Goal: Task Accomplishment & Management: Manage account settings

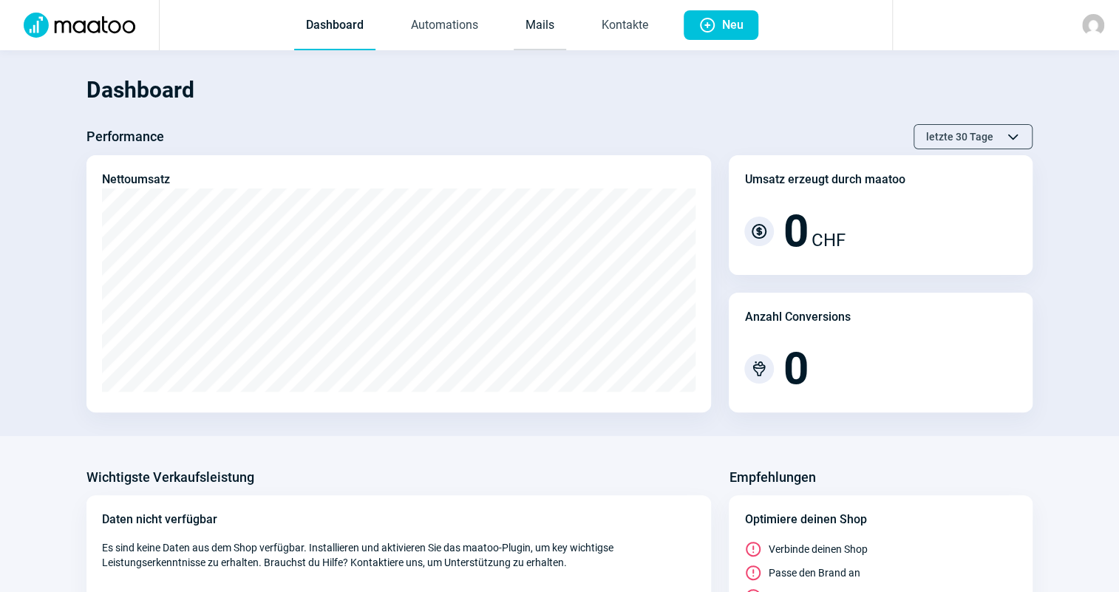
click at [549, 38] on link "Mails" at bounding box center [540, 25] width 52 height 49
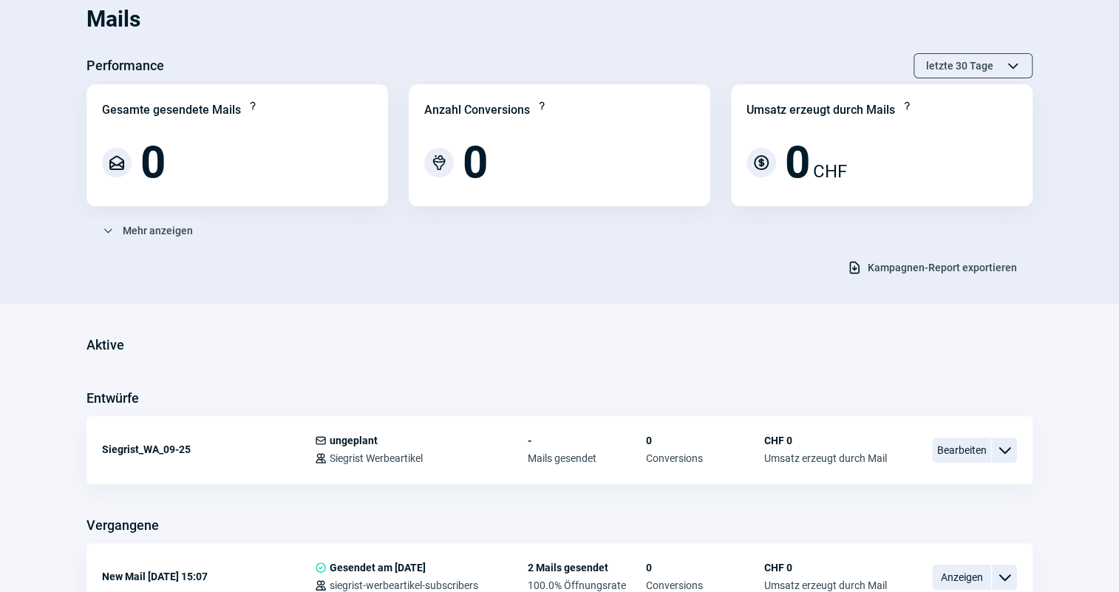
scroll to position [134, 0]
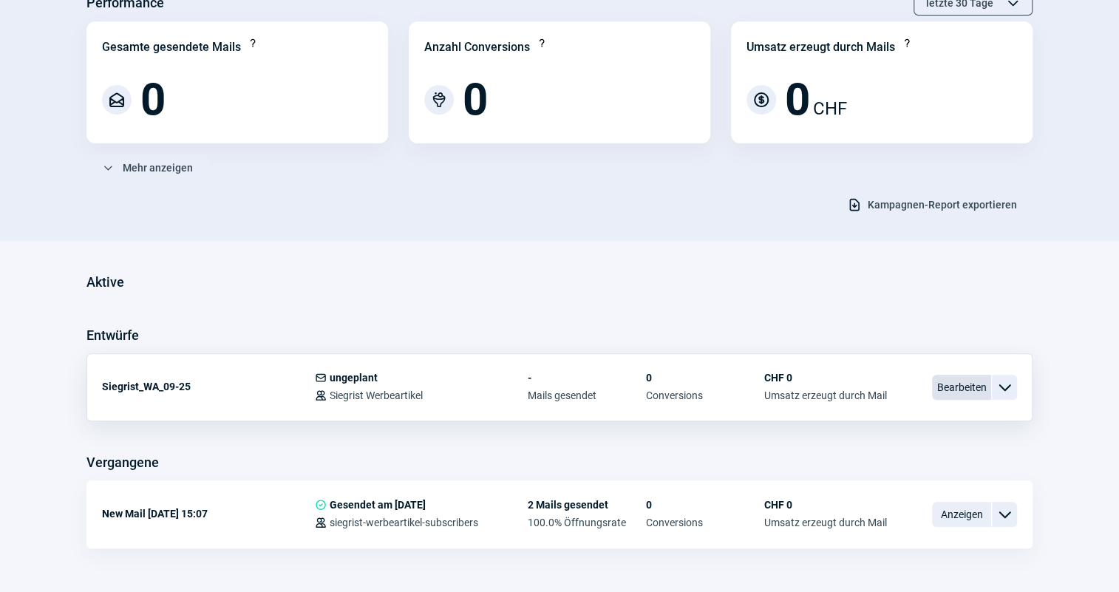
click at [969, 388] on span "Bearbeiten" at bounding box center [961, 387] width 59 height 25
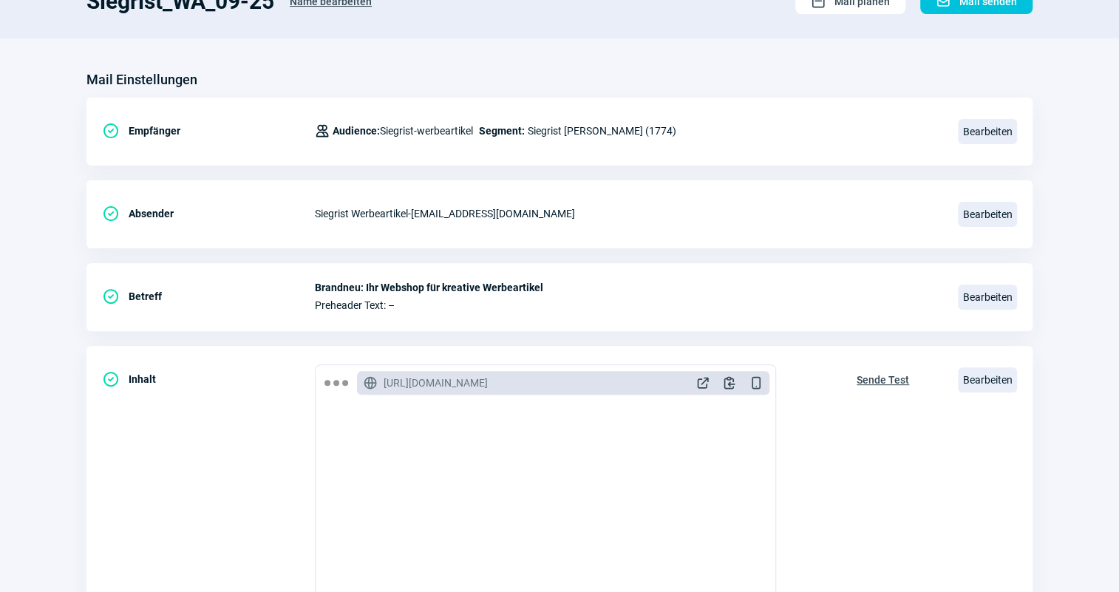
scroll to position [134, 0]
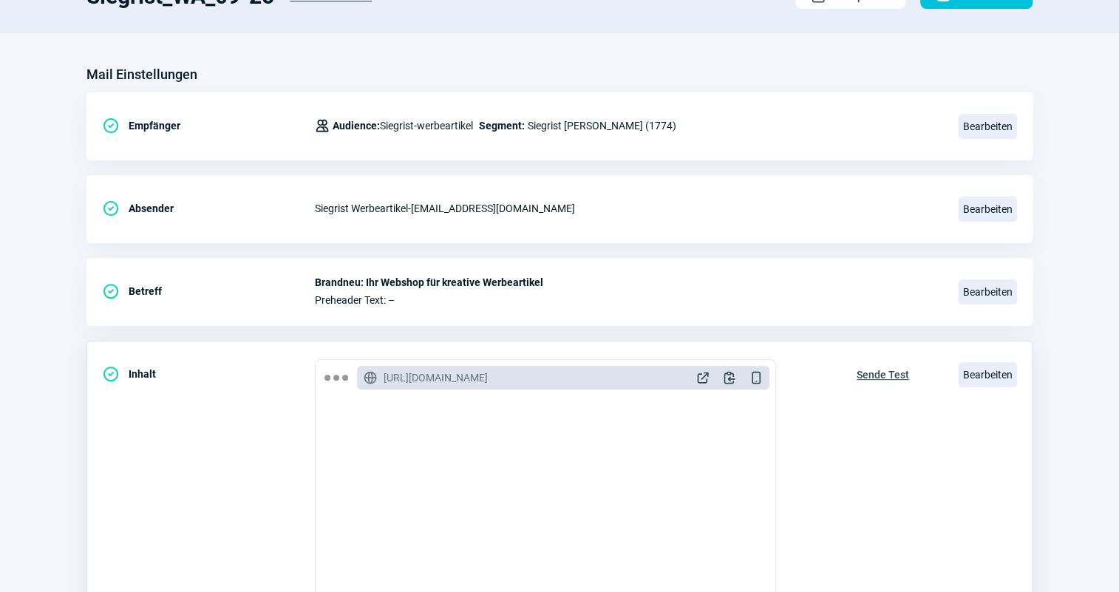
click at [872, 370] on span "Sende Test" at bounding box center [883, 375] width 52 height 24
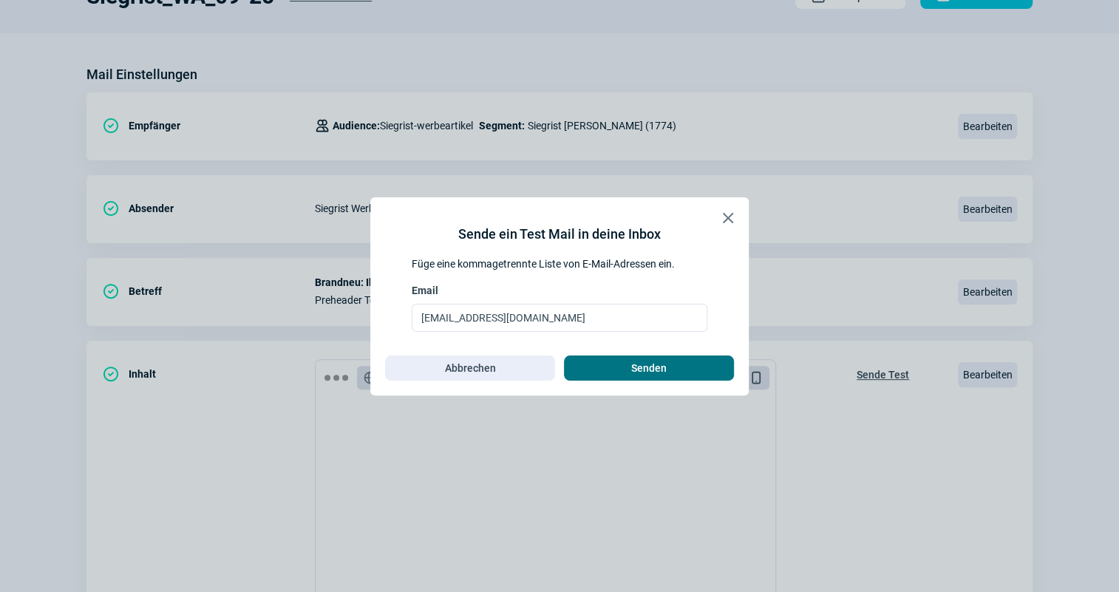
click at [709, 376] on span "Senden" at bounding box center [648, 368] width 139 height 24
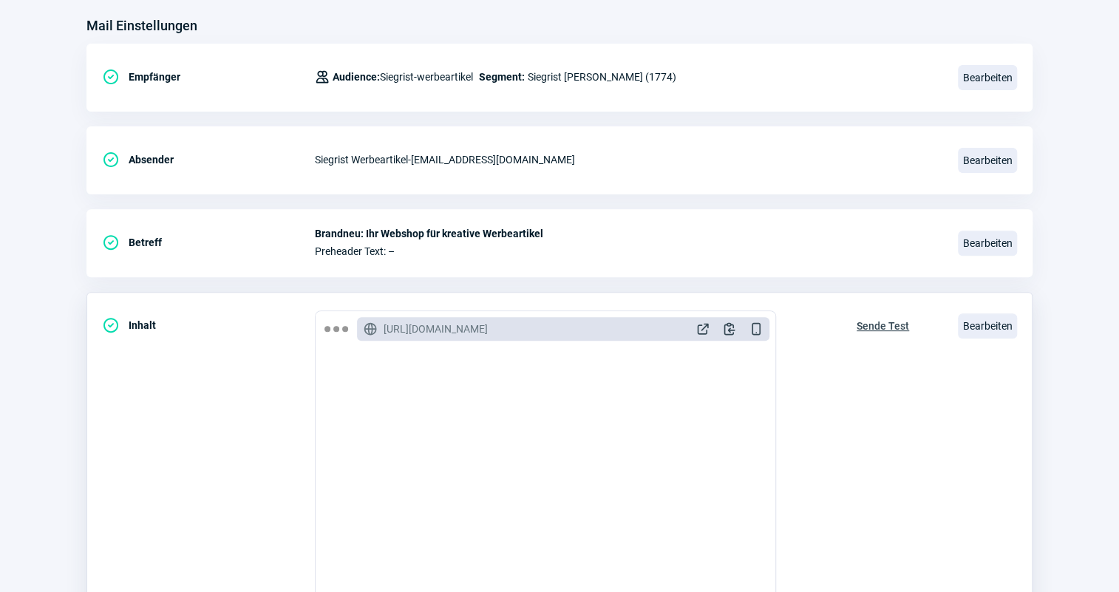
scroll to position [201, 0]
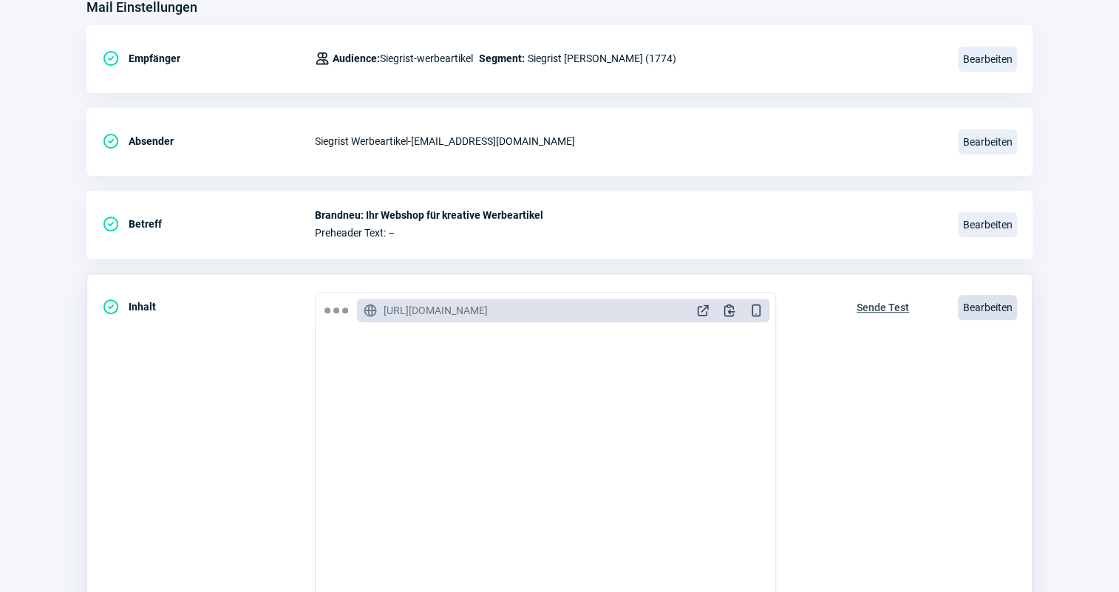
click at [972, 303] on span "Bearbeiten" at bounding box center [987, 307] width 59 height 25
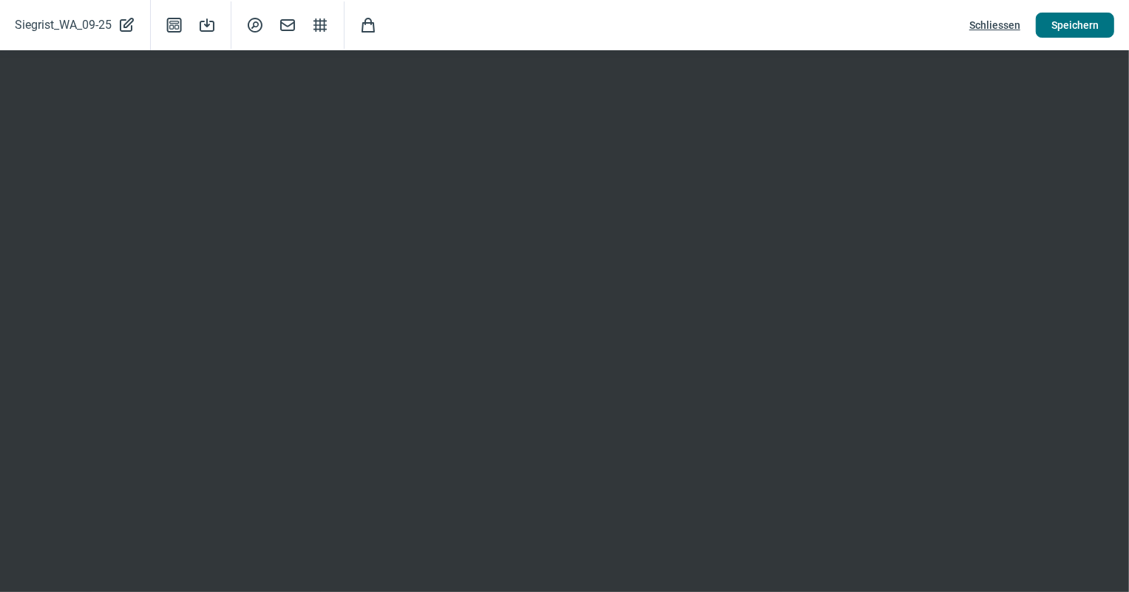
click at [1061, 21] on span "Speichern" at bounding box center [1074, 25] width 47 height 24
click at [1092, 18] on span "Speichern" at bounding box center [1074, 25] width 47 height 24
click at [1013, 30] on span "Schliessen" at bounding box center [994, 25] width 51 height 24
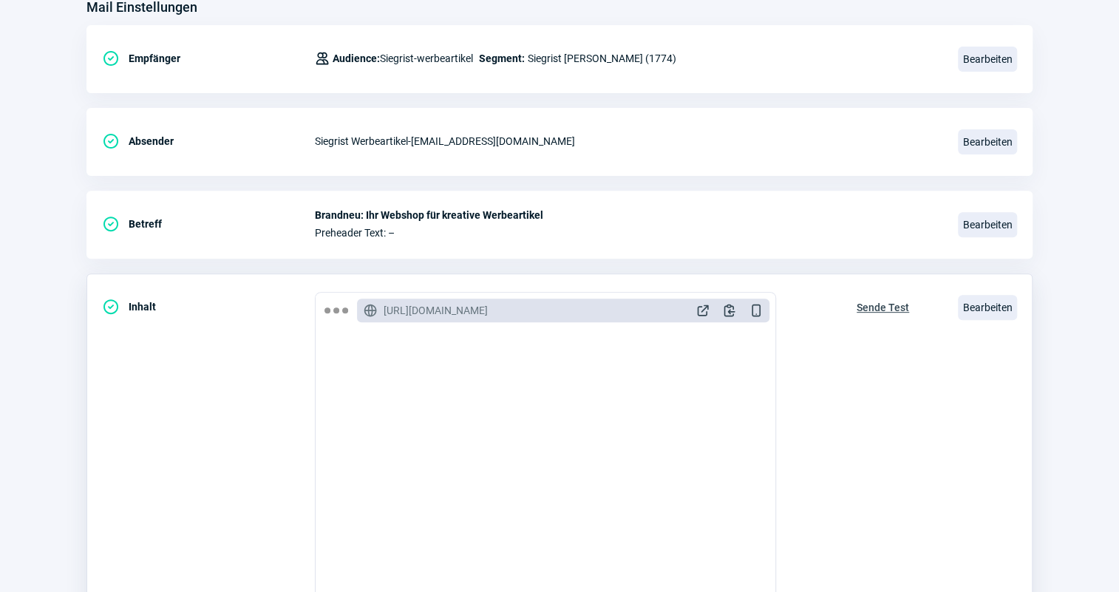
click at [888, 310] on span "Sende Test" at bounding box center [883, 308] width 52 height 24
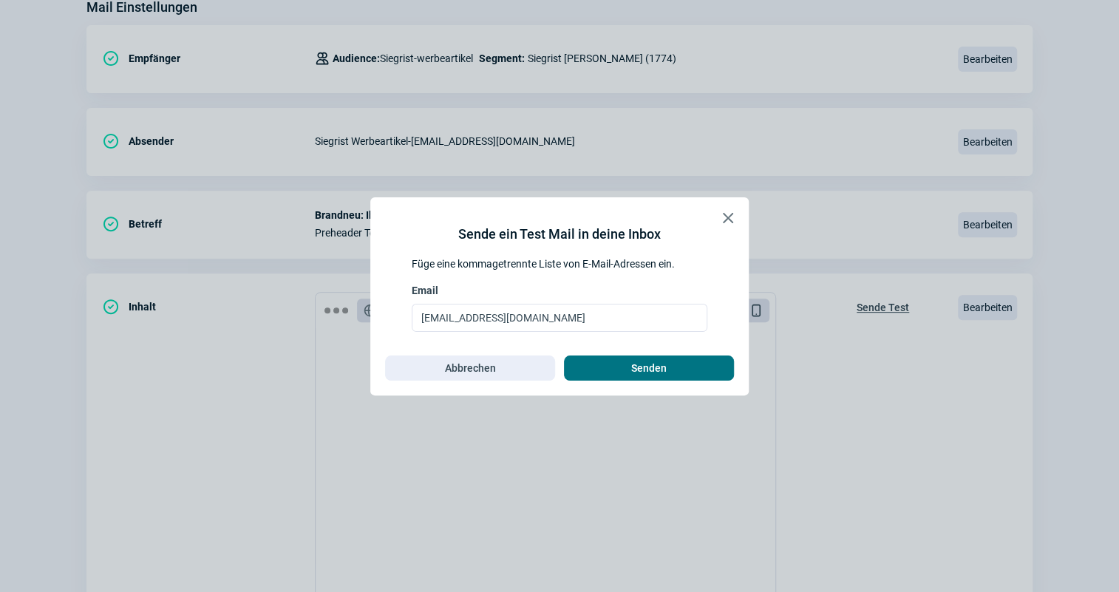
click at [712, 376] on span "Senden" at bounding box center [648, 368] width 139 height 24
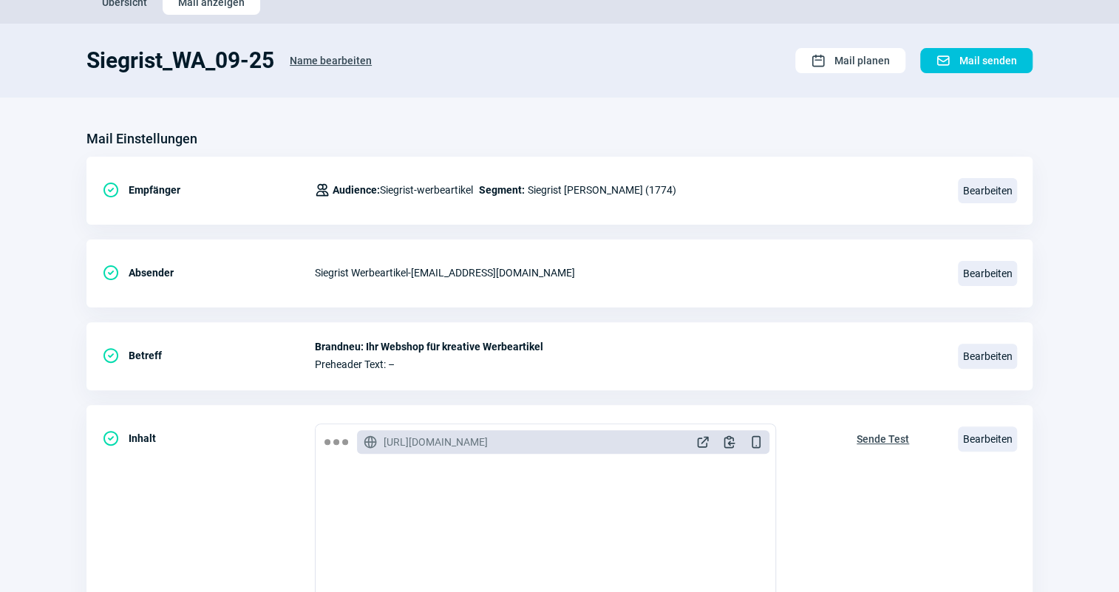
scroll to position [0, 0]
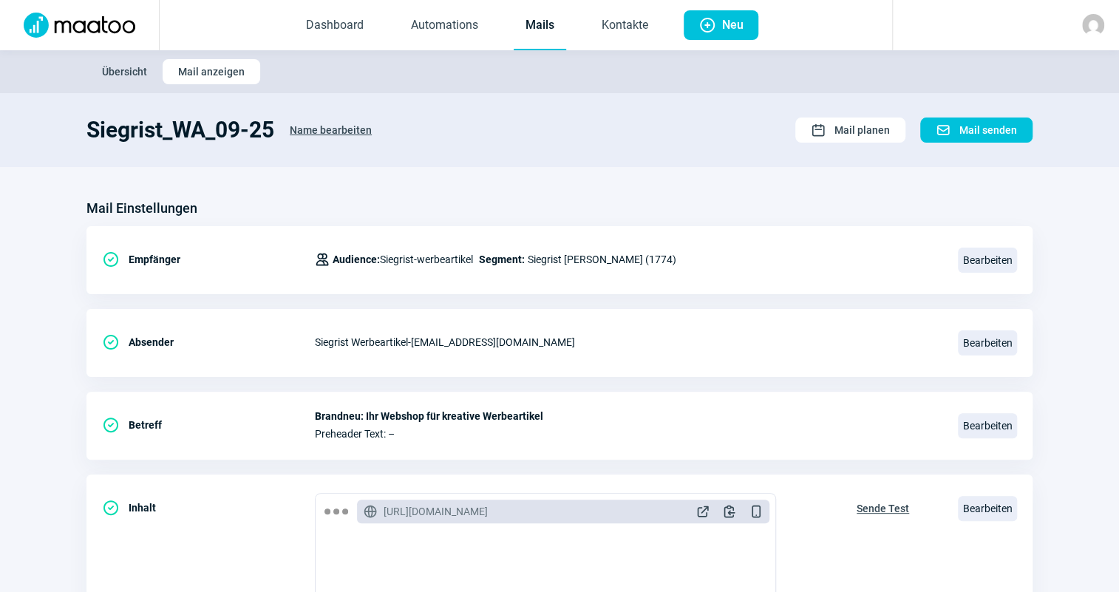
click at [538, 27] on link "Mails" at bounding box center [540, 25] width 52 height 49
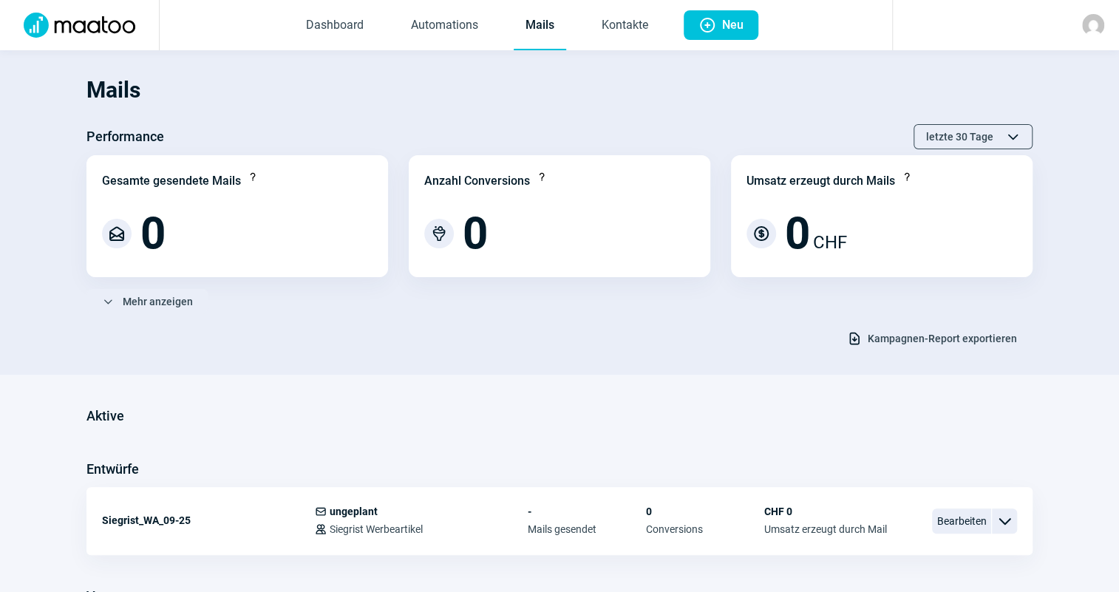
click at [540, 23] on link "Mails" at bounding box center [540, 25] width 52 height 49
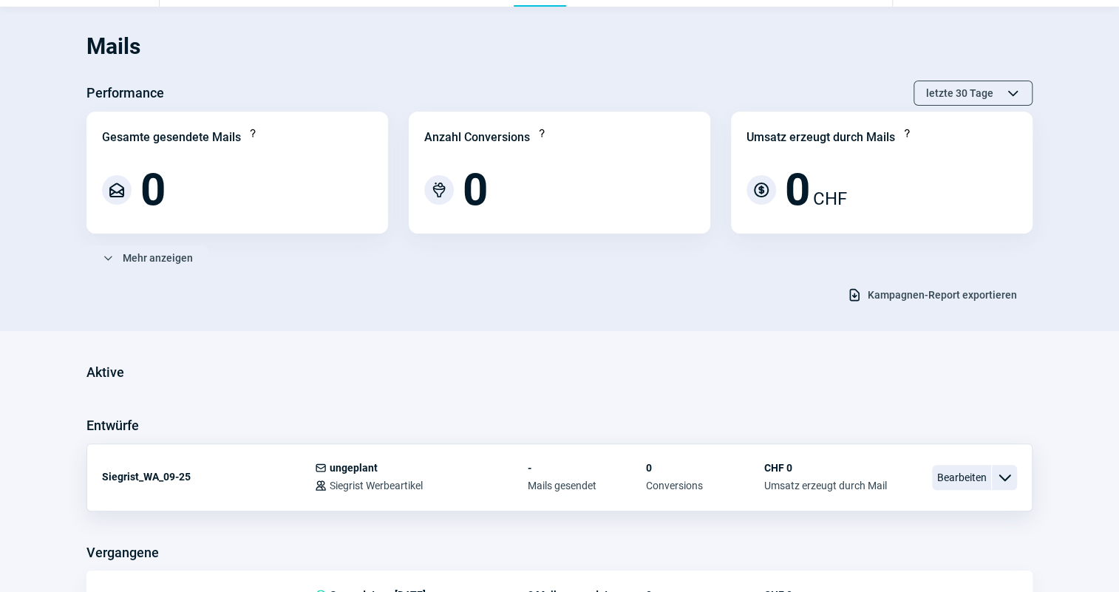
scroll to position [67, 0]
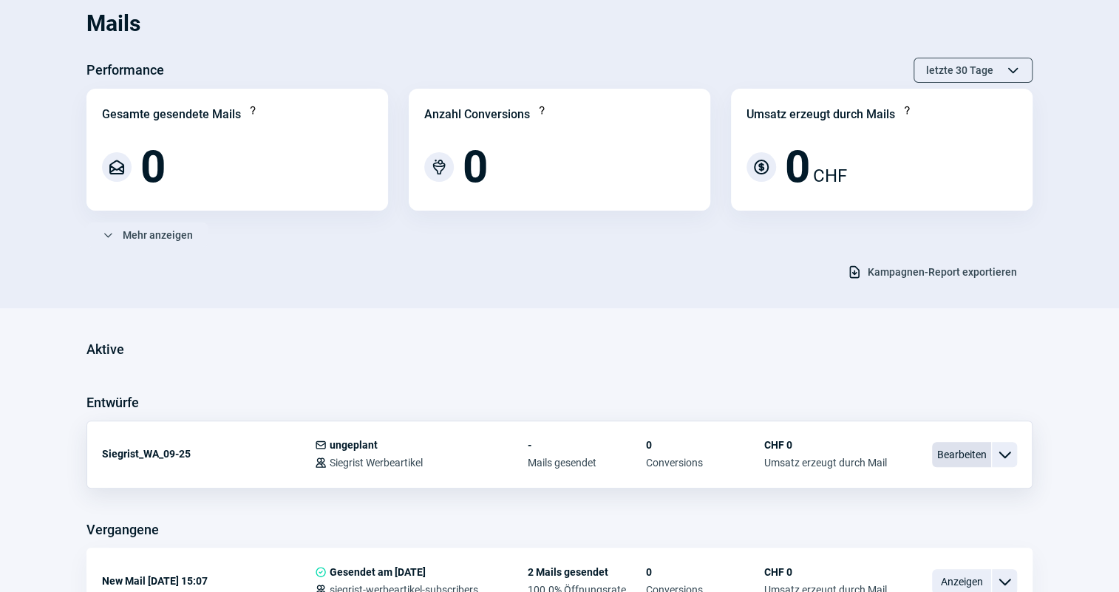
click at [945, 458] on span "Bearbeiten" at bounding box center [961, 454] width 59 height 25
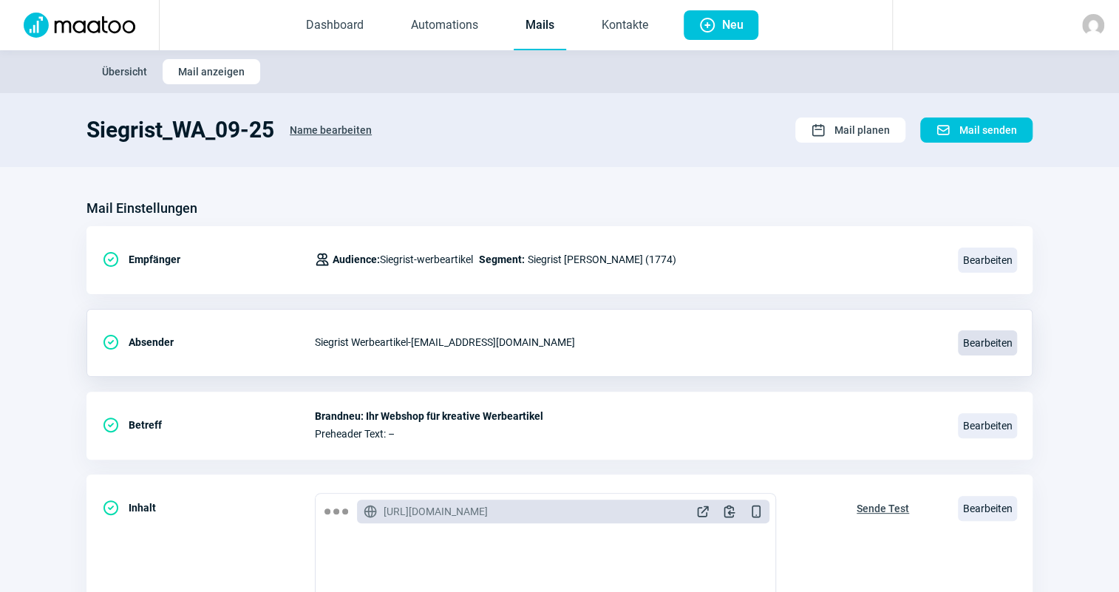
click at [974, 339] on span "Bearbeiten" at bounding box center [987, 342] width 59 height 25
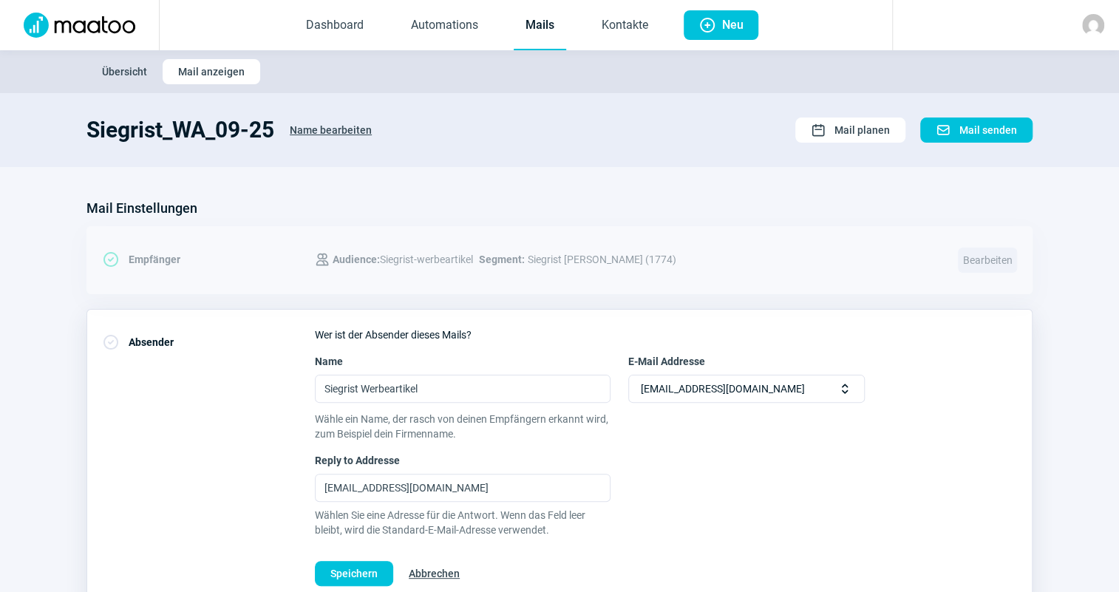
click at [817, 381] on div "[EMAIL_ADDRESS][DOMAIN_NAME] Selector icon" at bounding box center [746, 389] width 237 height 28
click at [818, 389] on div "[EMAIL_ADDRESS][DOMAIN_NAME] Selector icon" at bounding box center [746, 389] width 237 height 28
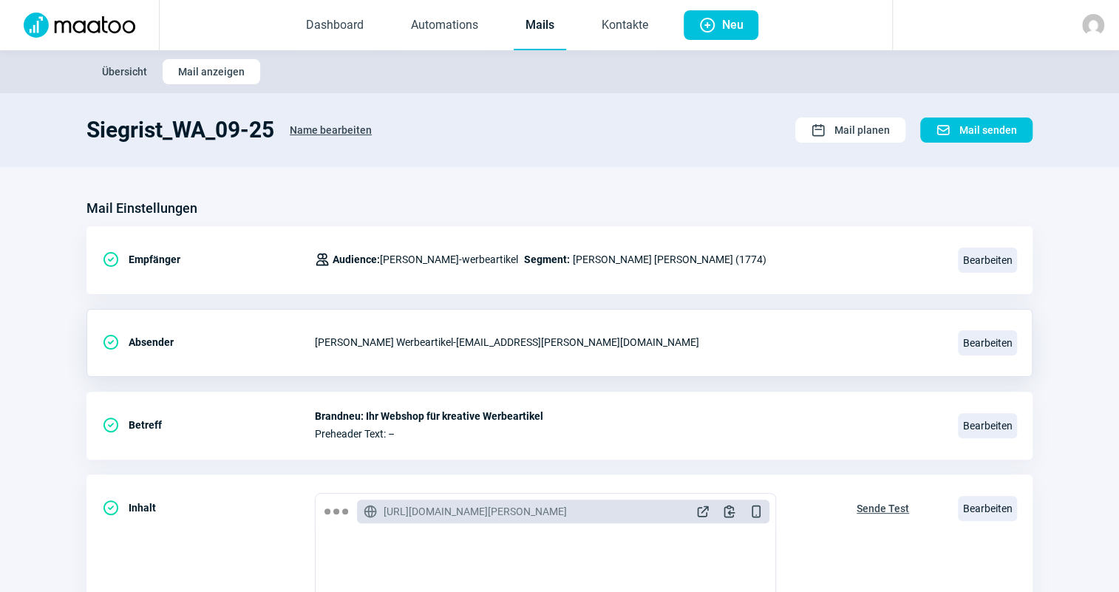
click at [989, 324] on div "CheckCircle icon Absender Siegrist Werbeartikel - newsletter@siegrist-werbearti…" at bounding box center [559, 343] width 946 height 68
click at [991, 347] on span "Bearbeiten" at bounding box center [987, 342] width 59 height 25
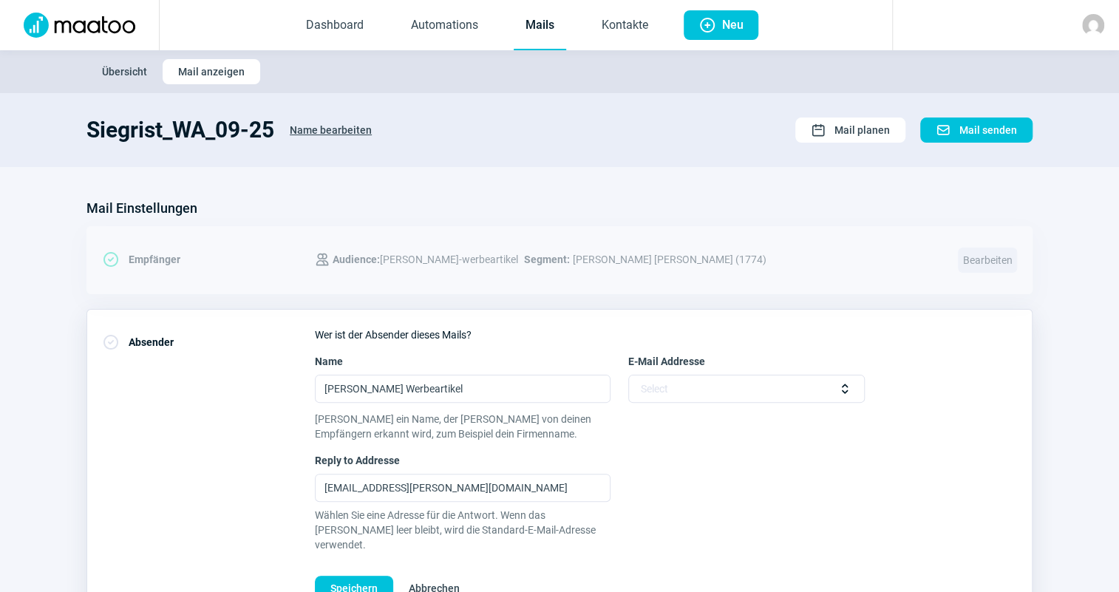
click at [756, 390] on div "Select Selector icon" at bounding box center [746, 389] width 237 height 28
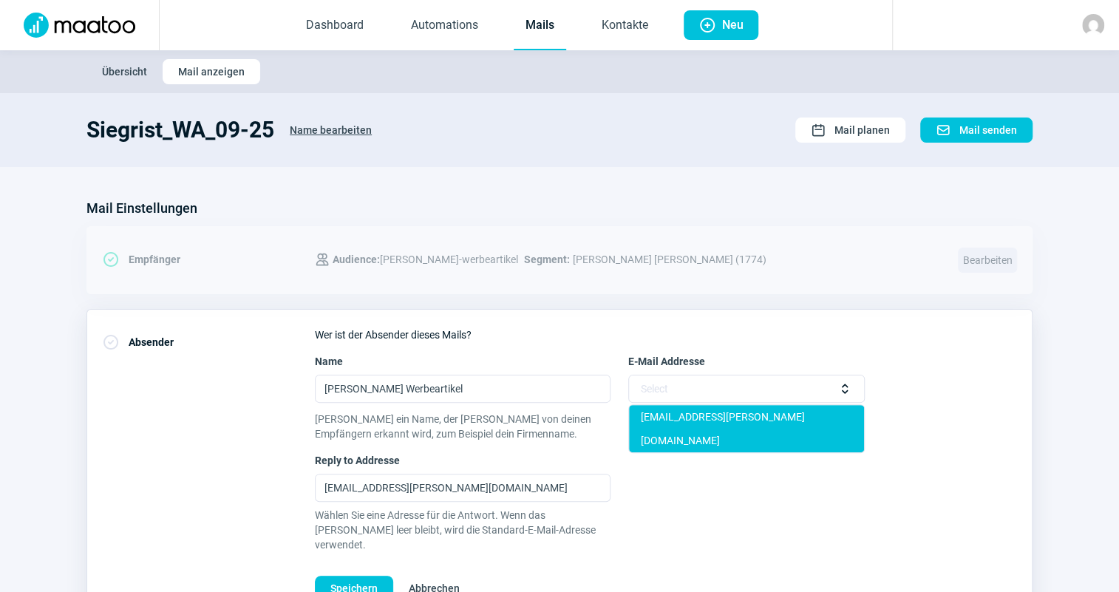
click at [766, 421] on div "newsletter@siegrist.ch" at bounding box center [746, 428] width 235 height 47
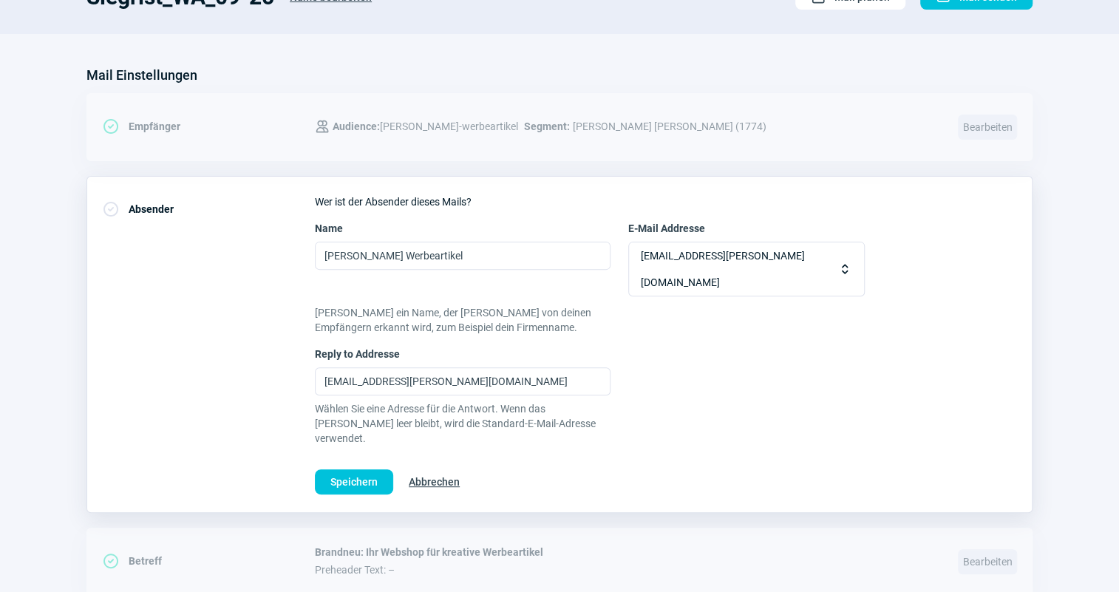
scroll to position [134, 0]
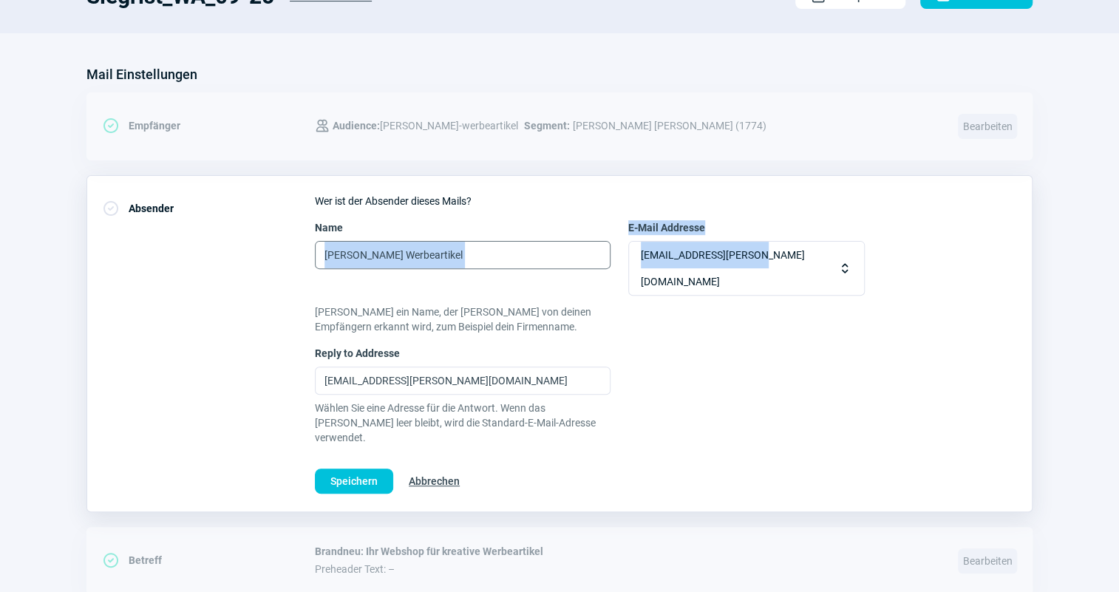
drag, startPoint x: 748, startPoint y: 252, endPoint x: 549, endPoint y: 253, distance: 198.8
click at [549, 253] on div "Name Siegrist Werbeartikel E-Mail Addresse newsletter@siegrist.ch Selector icon" at bounding box center [666, 257] width 702 height 75
click at [739, 252] on span "newsletter@siegrist.ch" at bounding box center [733, 268] width 185 height 53
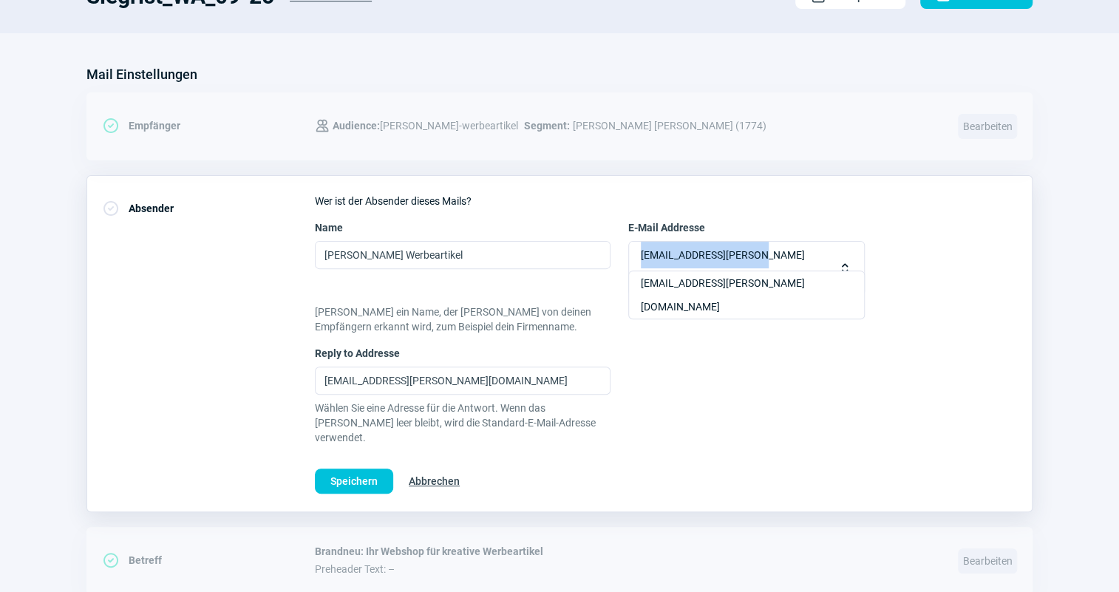
drag, startPoint x: 761, startPoint y: 254, endPoint x: 641, endPoint y: 254, distance: 120.5
click at [641, 254] on div "newsletter@siegrist.ch Selector icon" at bounding box center [746, 268] width 237 height 55
copy span "newsletter@siegrist.ch"
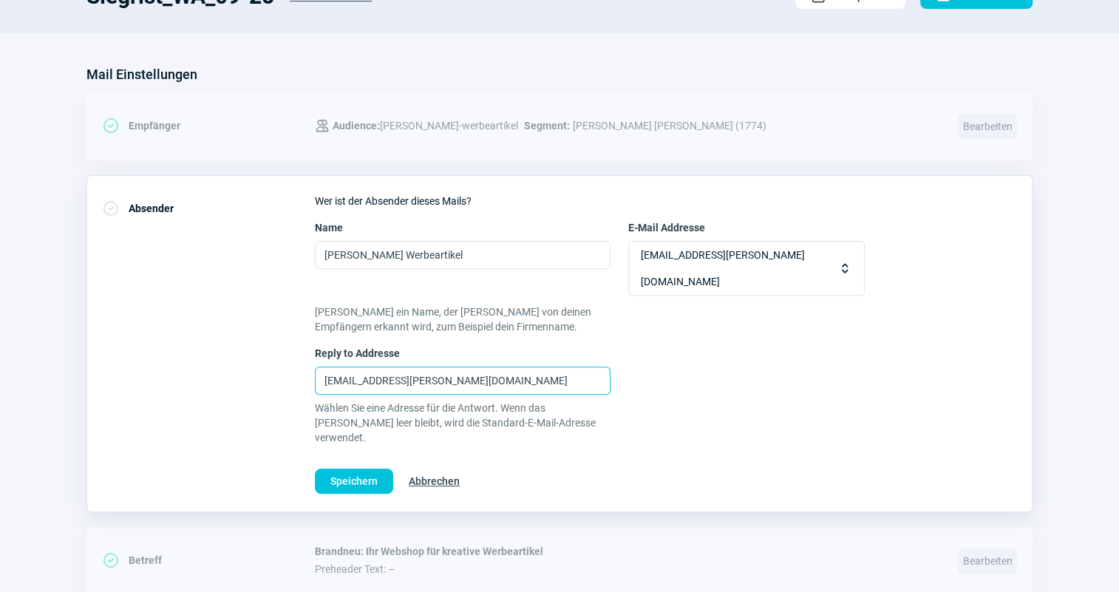
drag, startPoint x: 509, startPoint y: 353, endPoint x: 84, endPoint y: 327, distance: 426.5
click at [84, 327] on section "Mail Einstellungen CheckCircle icon Empfänger Users icon Audience: Siegrist-wer…" at bounding box center [559, 563] width 1119 height 1061
paste input "text"
type input "newsletter@siegrist.ch"
click at [336, 469] on span "Speichern" at bounding box center [353, 481] width 47 height 24
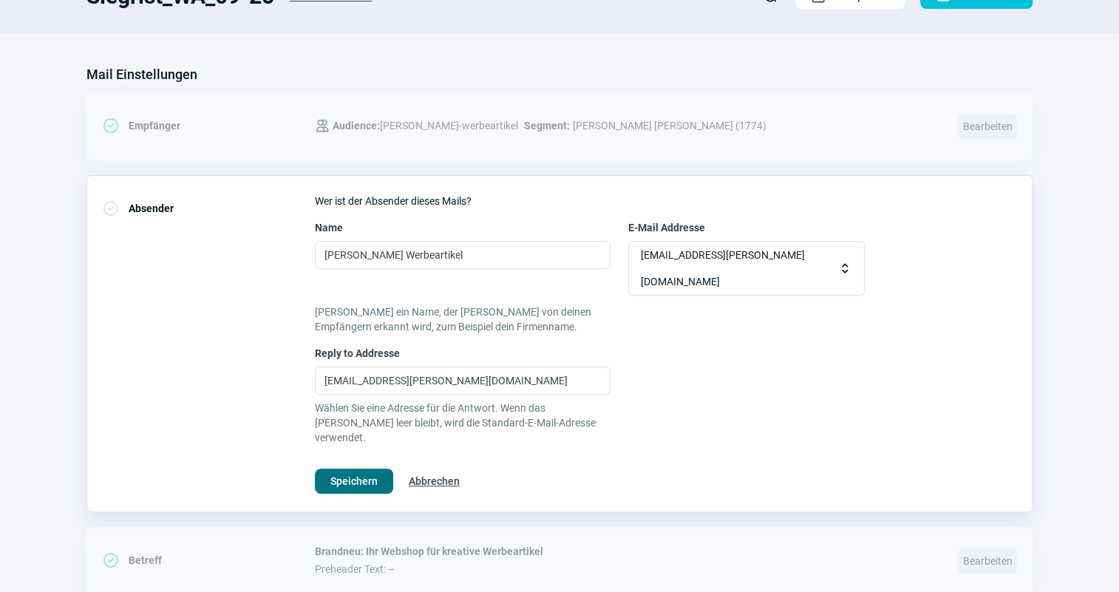
click at [376, 469] on button "Speichern" at bounding box center [354, 481] width 78 height 25
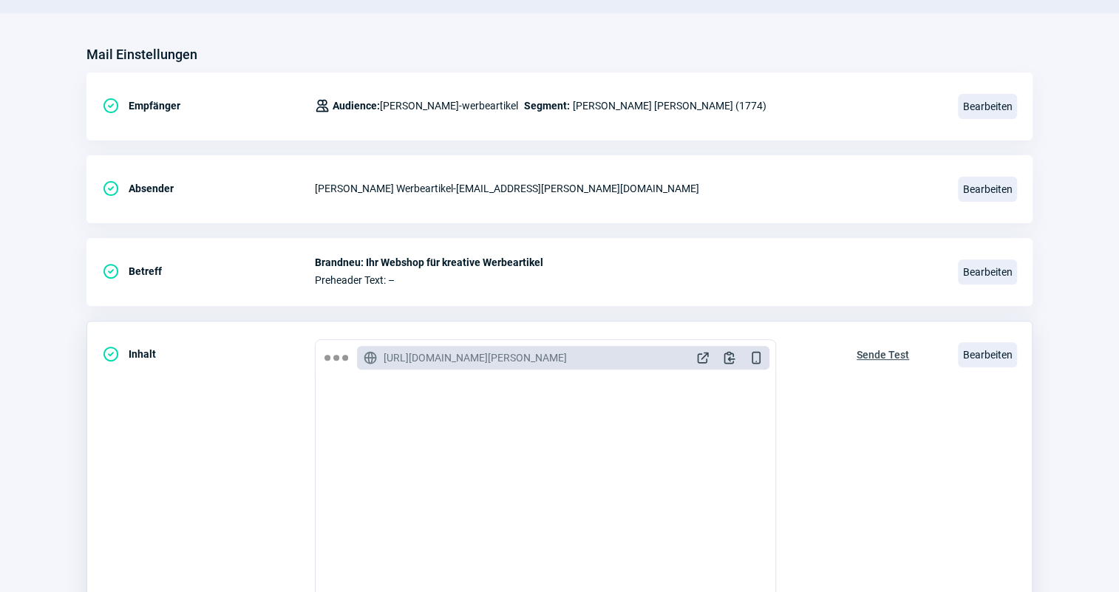
scroll to position [96, 0]
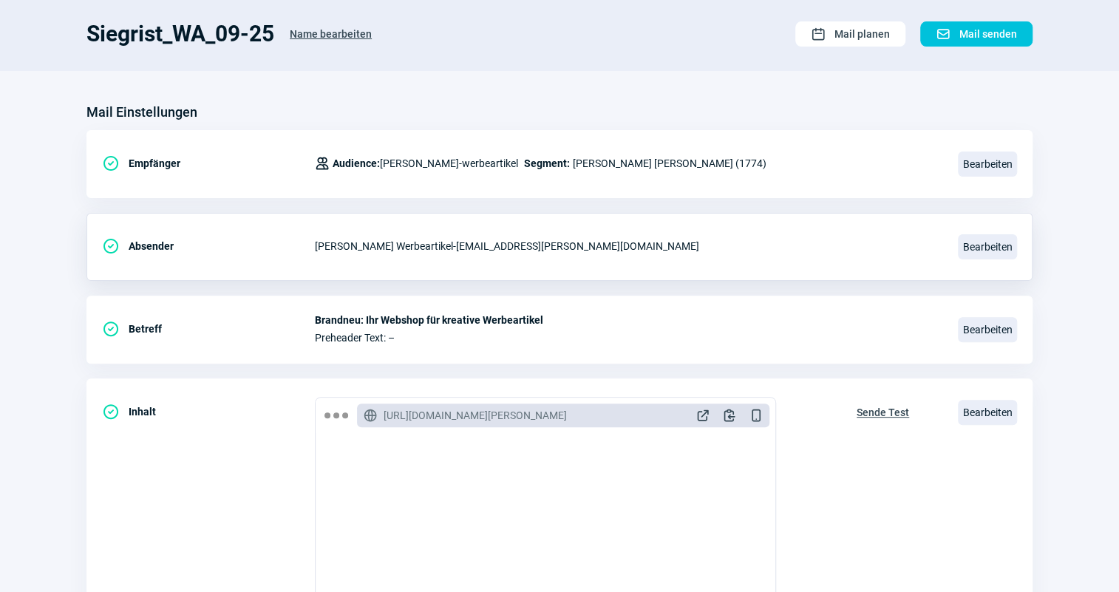
click at [502, 255] on div "Siegrist Werbeartikel - newsletter@siegrist.ch" at bounding box center [627, 246] width 625 height 30
click at [973, 245] on span "Bearbeiten" at bounding box center [987, 246] width 59 height 25
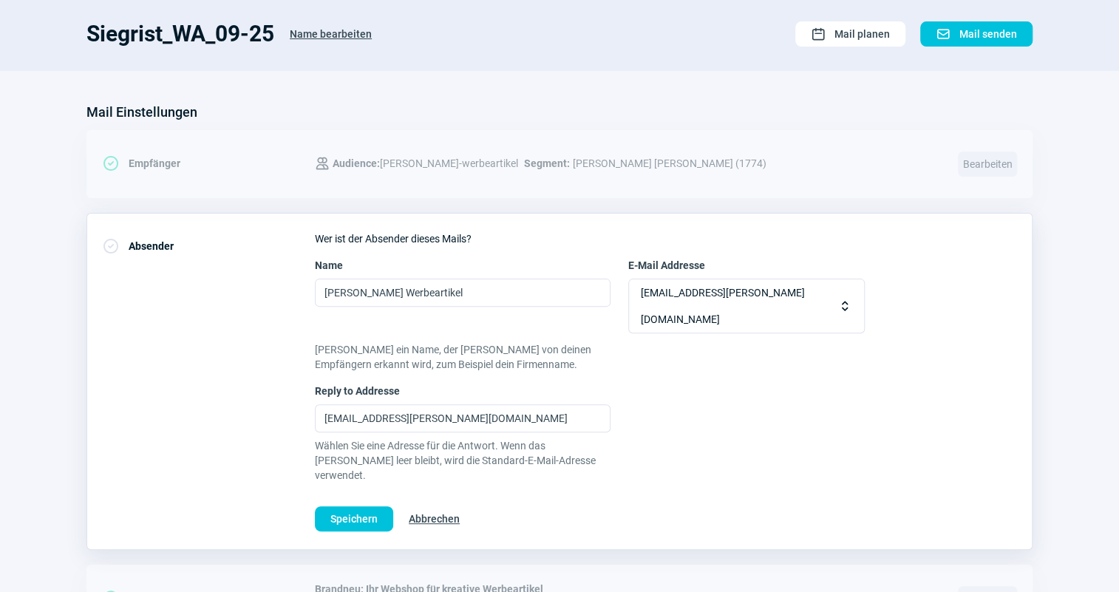
click at [429, 507] on span "Abbrechen" at bounding box center [434, 519] width 51 height 24
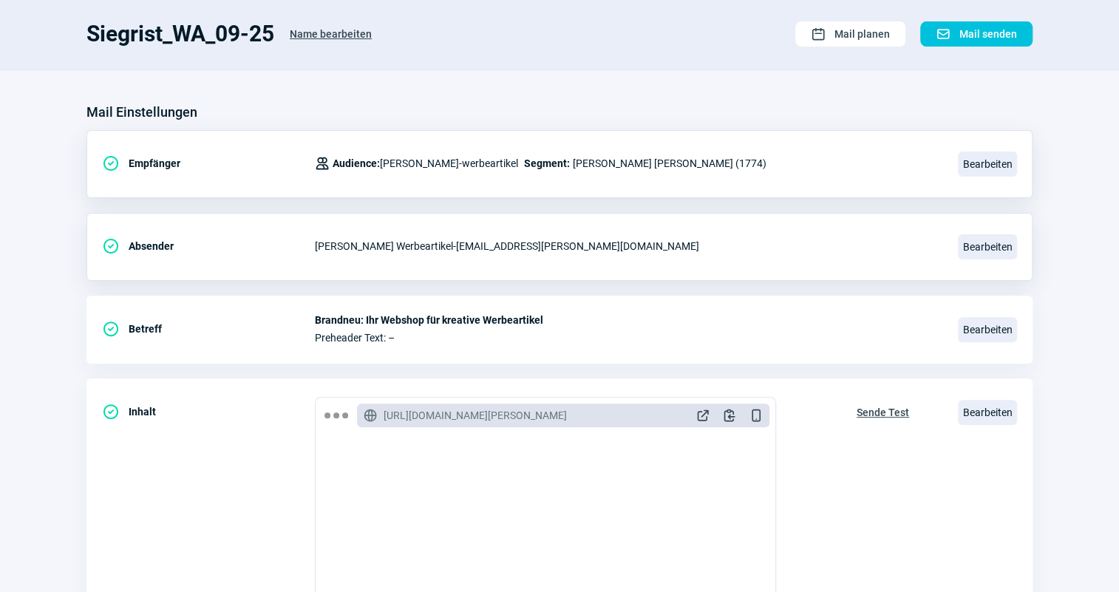
scroll to position [0, 0]
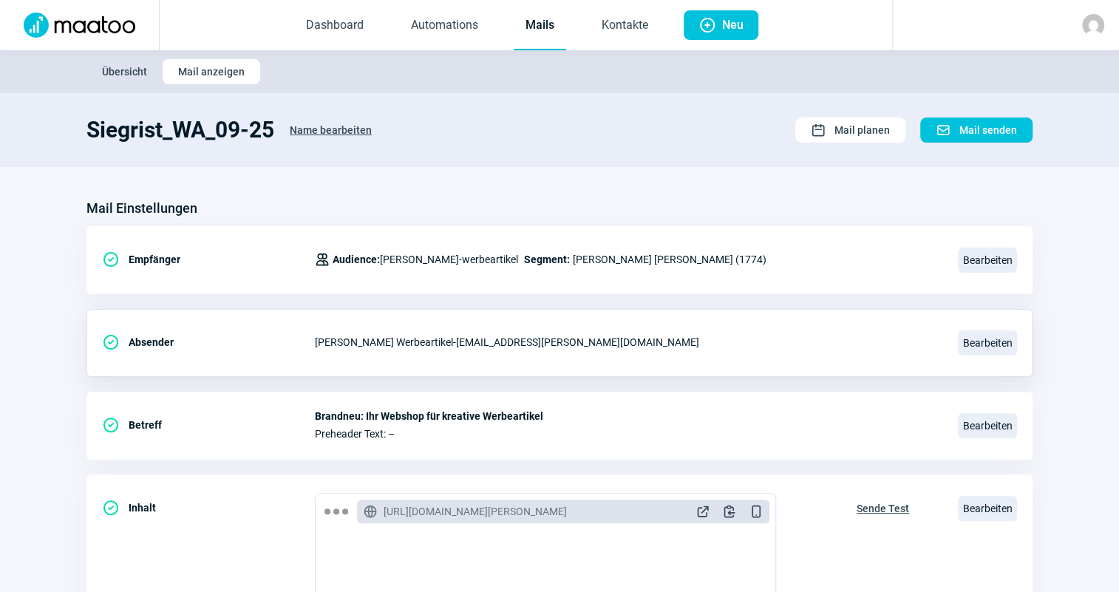
click at [543, 42] on link "Mails" at bounding box center [540, 25] width 52 height 49
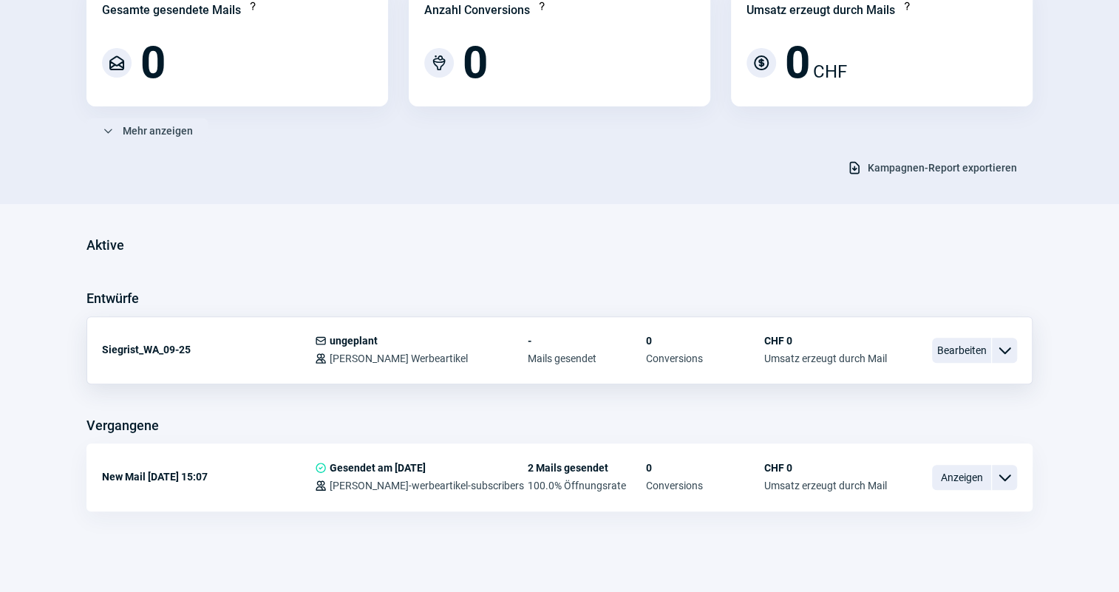
scroll to position [174, 0]
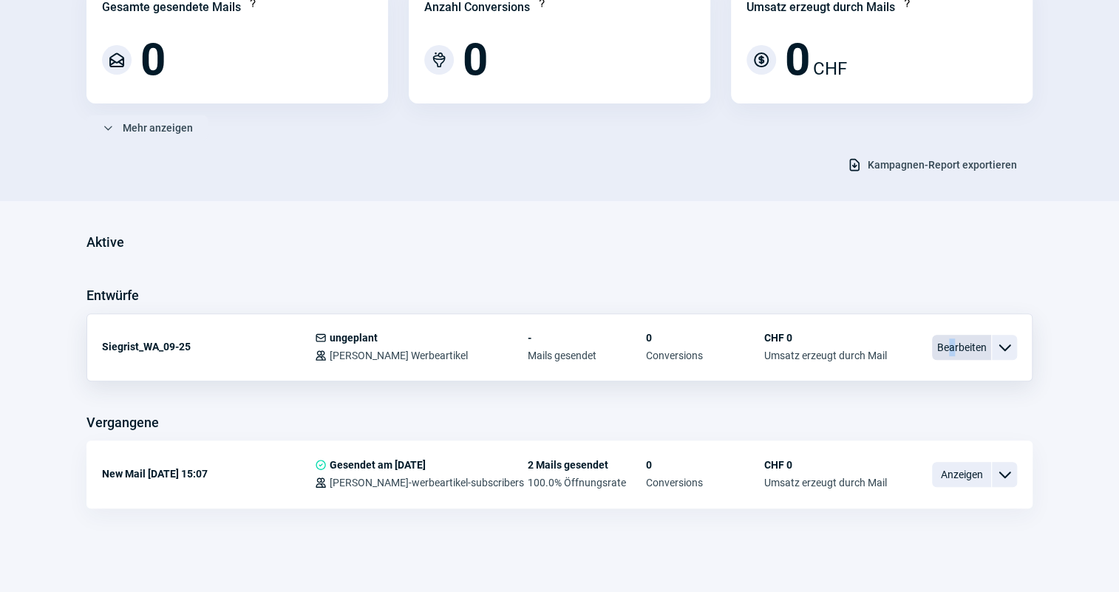
click at [950, 350] on span "Bearbeiten" at bounding box center [961, 347] width 59 height 25
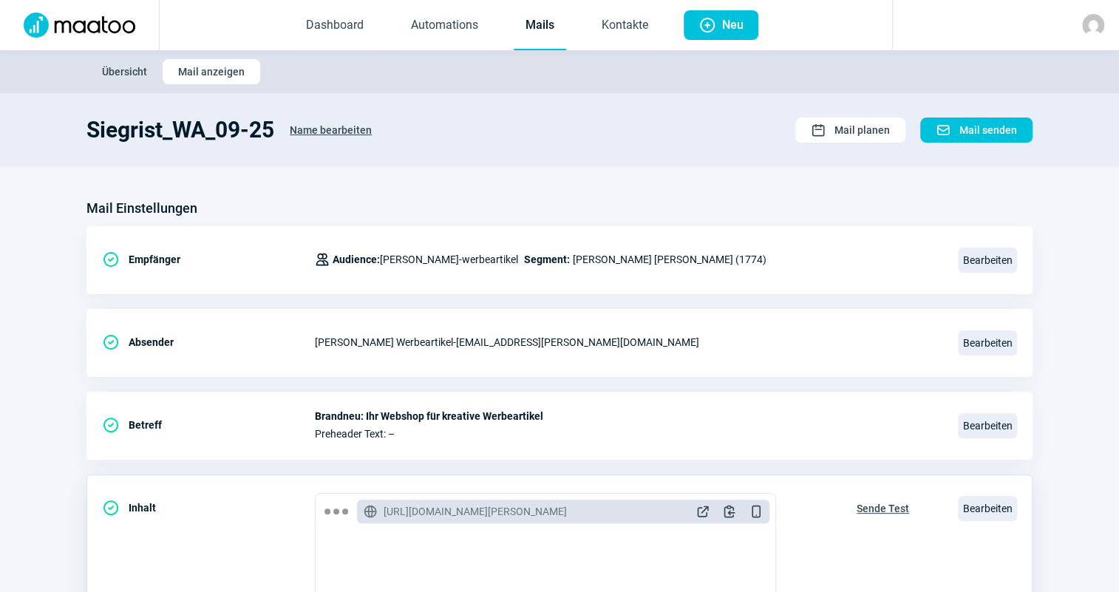
click at [898, 507] on span "Sende Test" at bounding box center [883, 509] width 52 height 24
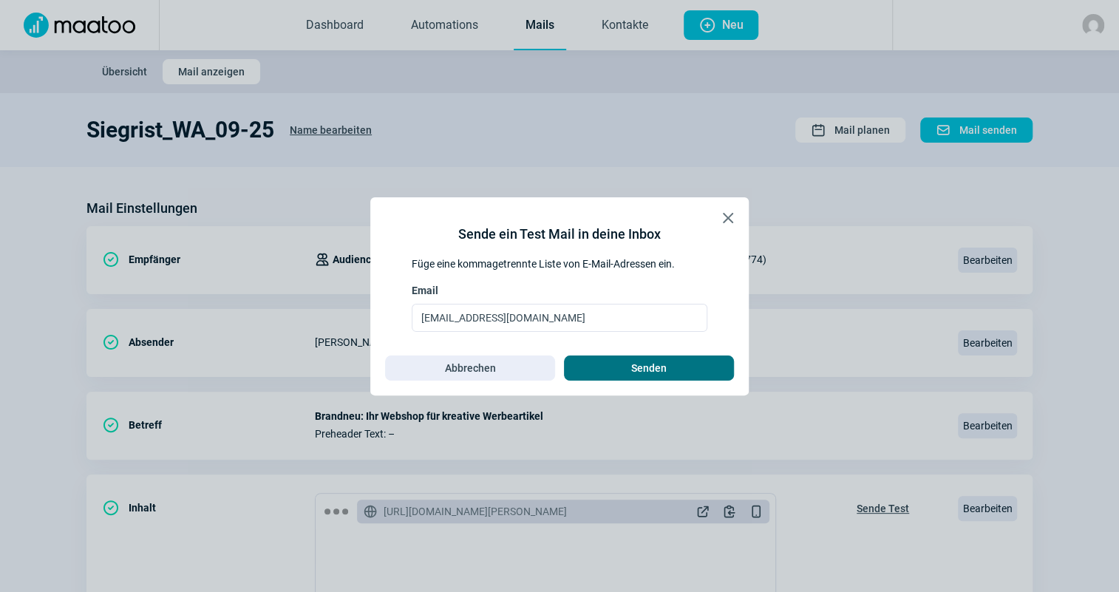
click at [678, 376] on span "Senden" at bounding box center [648, 368] width 139 height 24
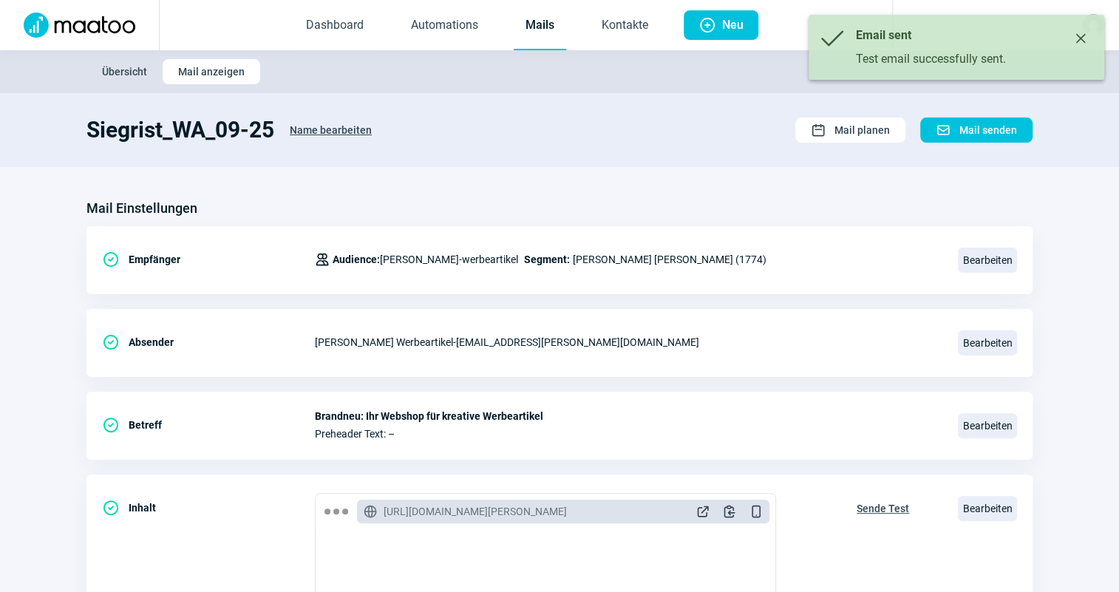
click at [555, 30] on link "Mails" at bounding box center [540, 25] width 52 height 49
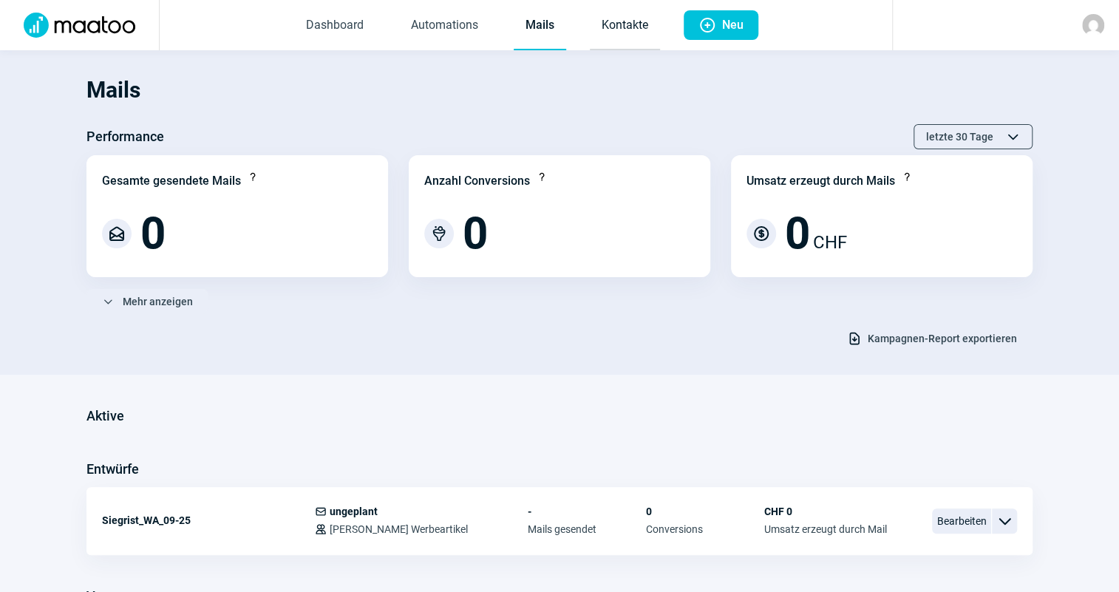
click at [630, 35] on link "Kontakte" at bounding box center [625, 25] width 70 height 49
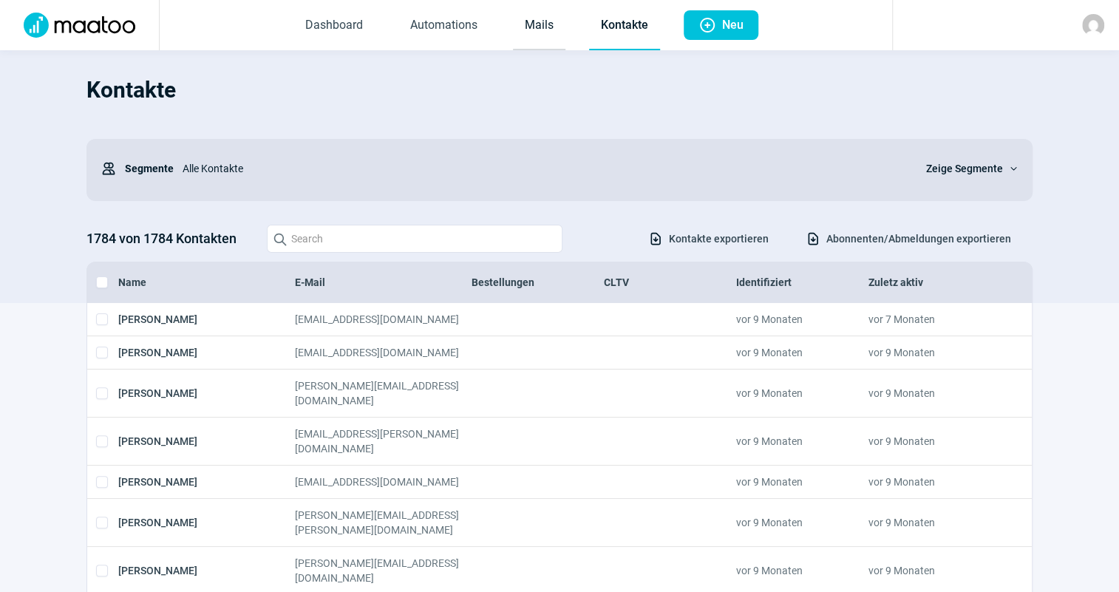
click at [540, 35] on link "Mails" at bounding box center [539, 25] width 52 height 49
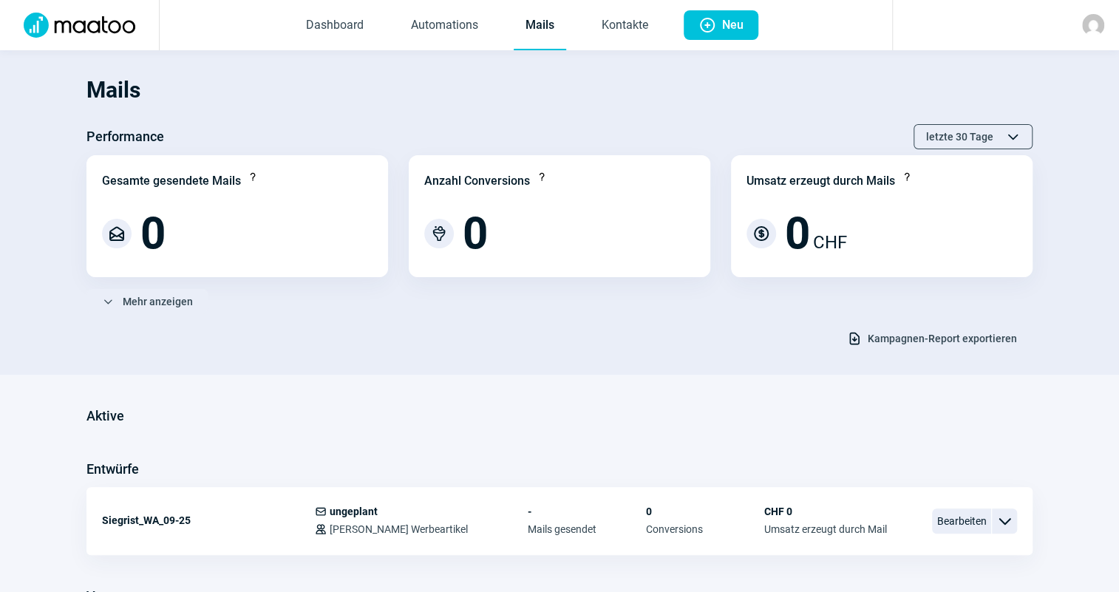
click at [172, 346] on div "Download icon Kampagnen-Report exportieren" at bounding box center [559, 338] width 946 height 25
click at [501, 21] on span "Dashboard Automations Mails Kontakte" at bounding box center [477, 25] width 390 height 50
